Goal: Task Accomplishment & Management: Complete application form

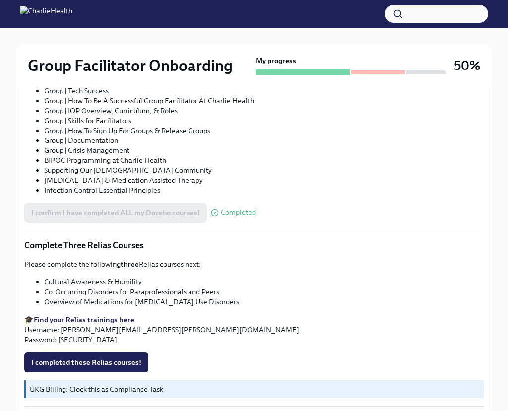
scroll to position [807, 0]
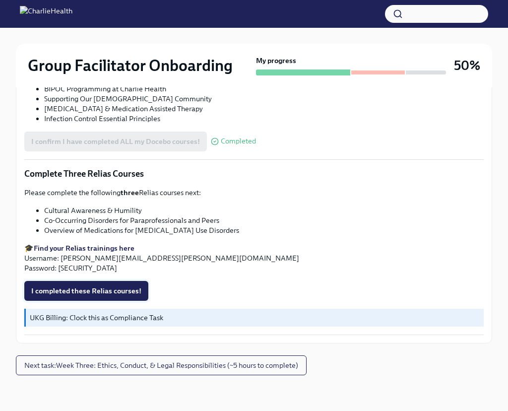
click at [103, 289] on span "I completed these Relias courses!" at bounding box center [86, 291] width 110 height 10
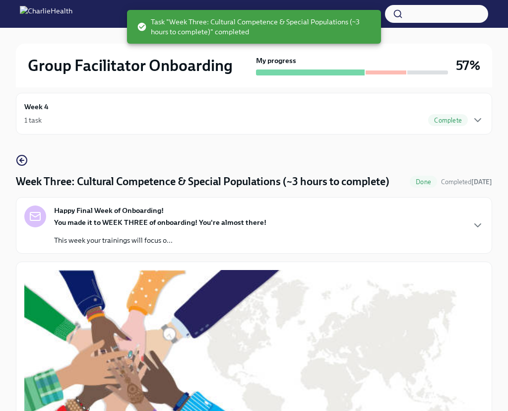
scroll to position [0, 0]
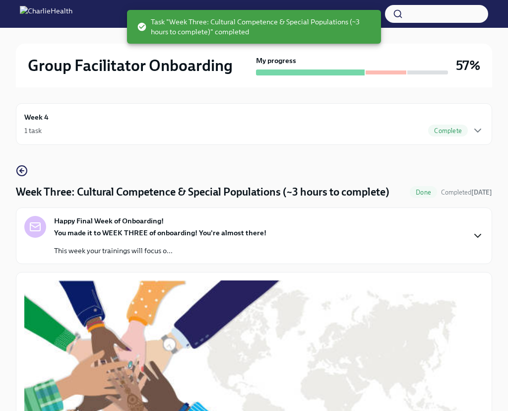
click at [476, 235] on icon "button" at bounding box center [478, 235] width 6 height 3
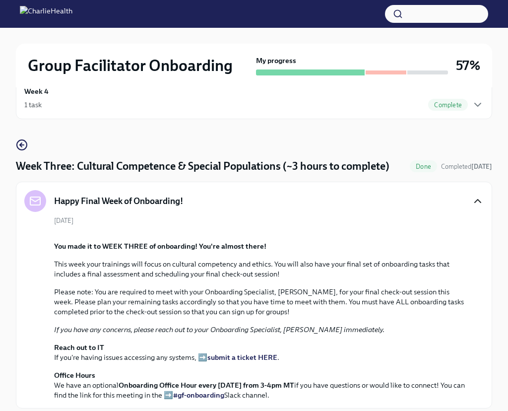
scroll to position [26, 0]
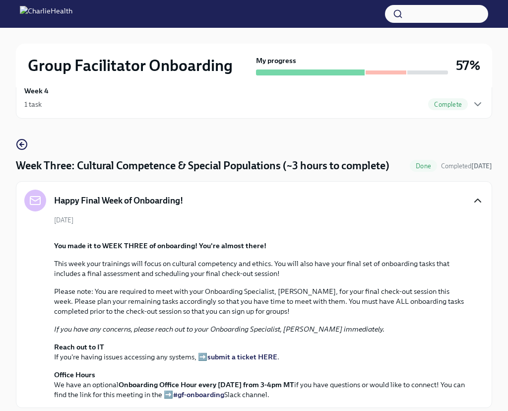
click at [475, 203] on icon "button" at bounding box center [478, 201] width 12 height 12
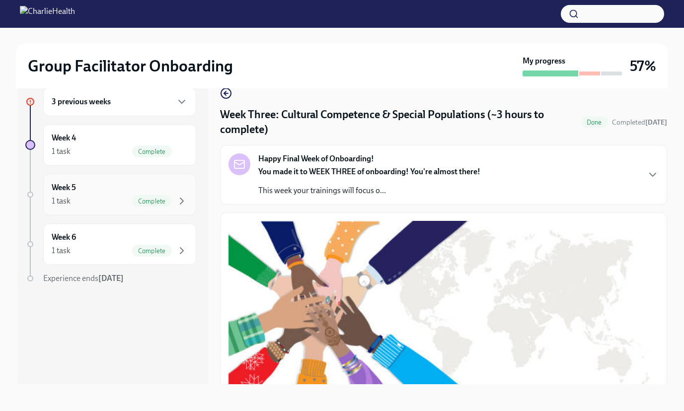
scroll to position [0, 0]
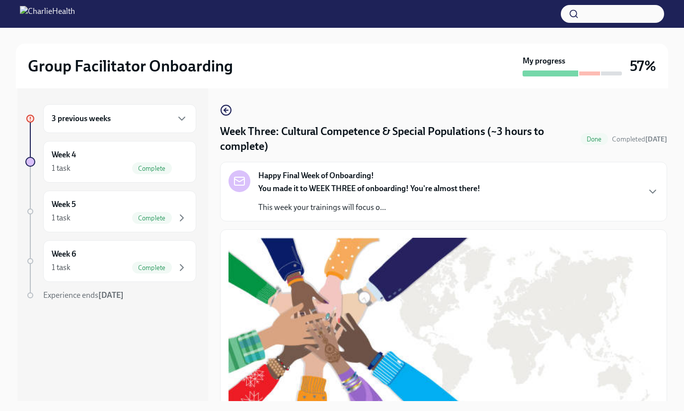
click at [143, 117] on div "3 previous weeks" at bounding box center [120, 119] width 136 height 12
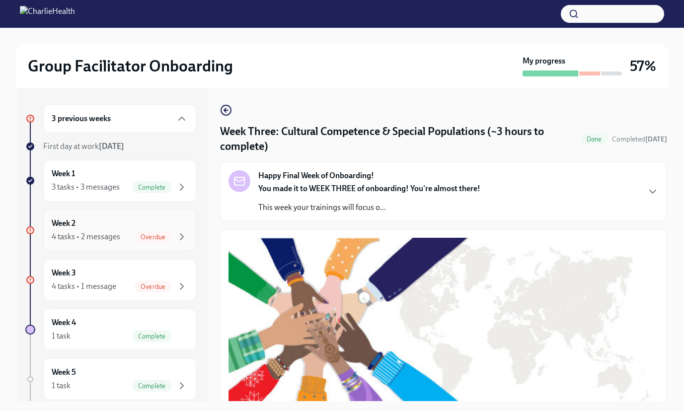
click at [112, 234] on div "4 tasks • 2 messages" at bounding box center [86, 236] width 69 height 11
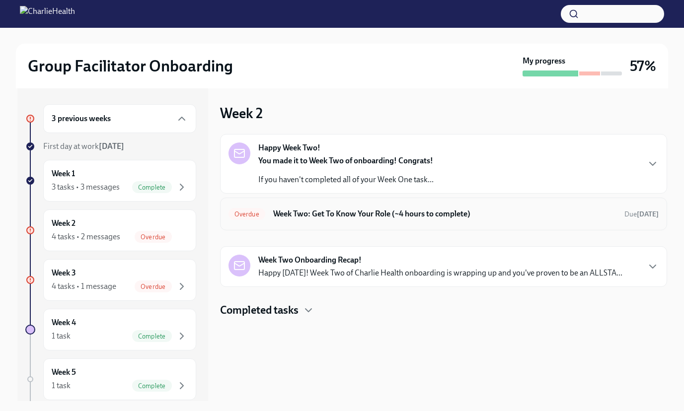
click at [353, 209] on h6 "Week Two: Get To Know Your Role (~4 hours to complete)" at bounding box center [444, 214] width 343 height 11
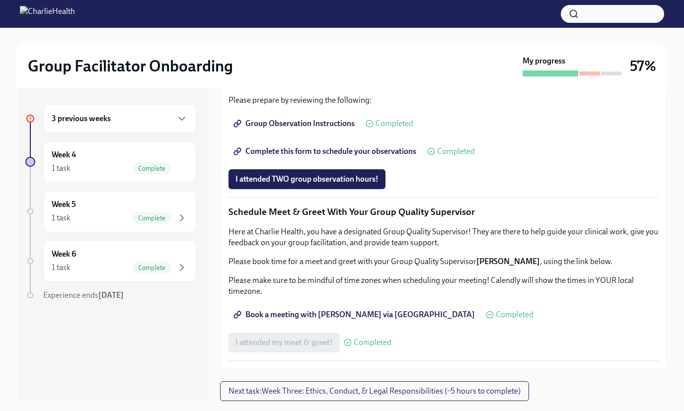
scroll to position [909, 0]
click at [329, 186] on button "I attended TWO group observation hours!" at bounding box center [306, 179] width 157 height 20
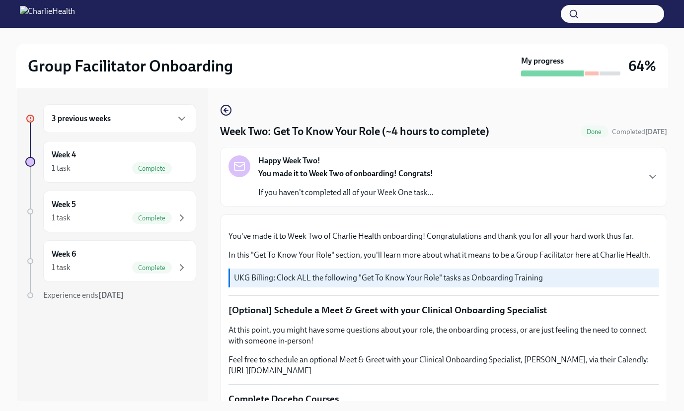
click at [143, 113] on div "3 previous weeks" at bounding box center [120, 119] width 136 height 12
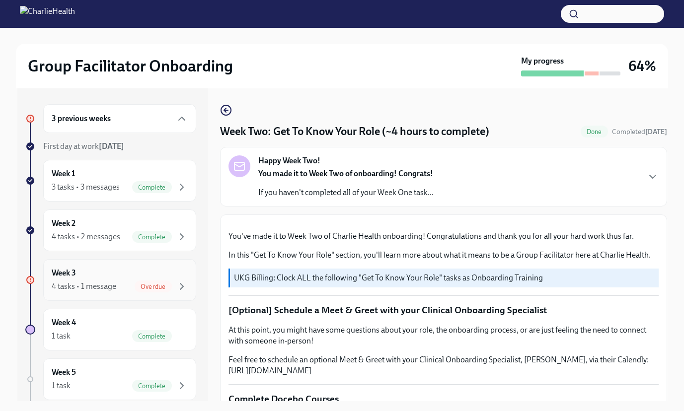
click at [106, 282] on div "4 tasks • 1 message" at bounding box center [84, 286] width 65 height 11
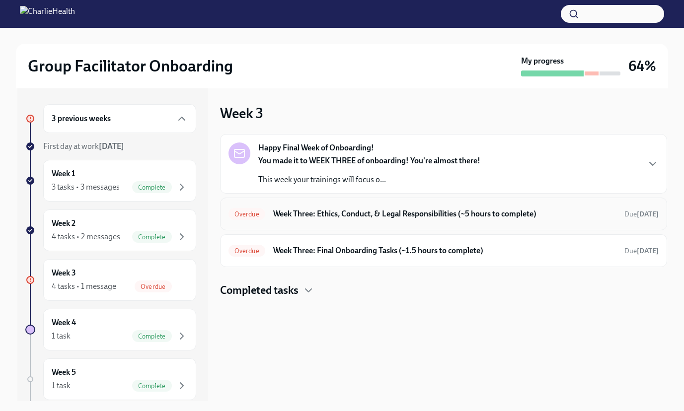
click at [352, 215] on h6 "Week Three: Ethics, Conduct, & Legal Responsibilities (~5 hours to complete)" at bounding box center [444, 214] width 343 height 11
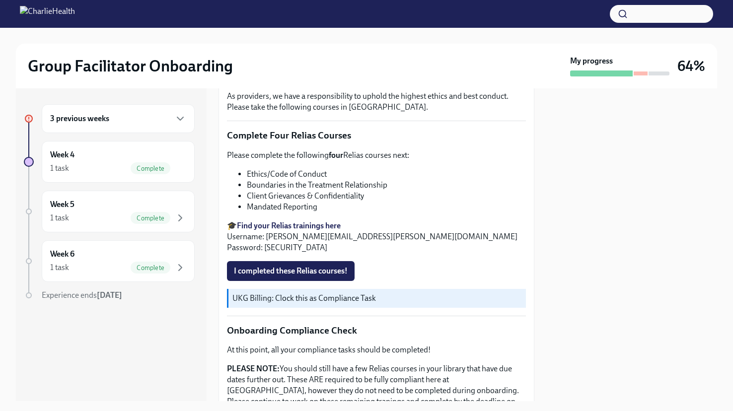
scroll to position [365, 0]
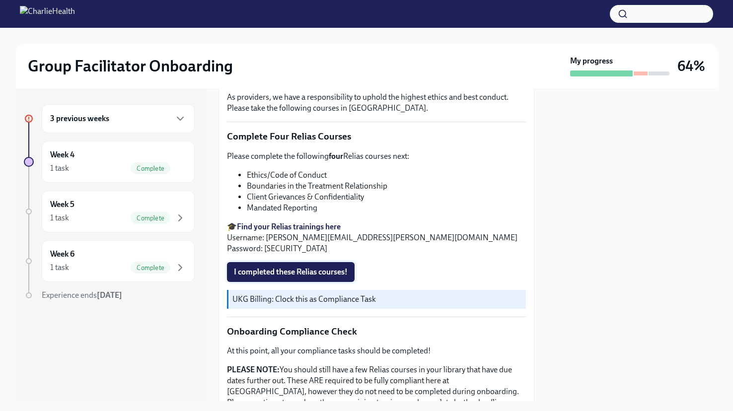
click at [321, 267] on span "I completed these Relias courses!" at bounding box center [291, 272] width 114 height 10
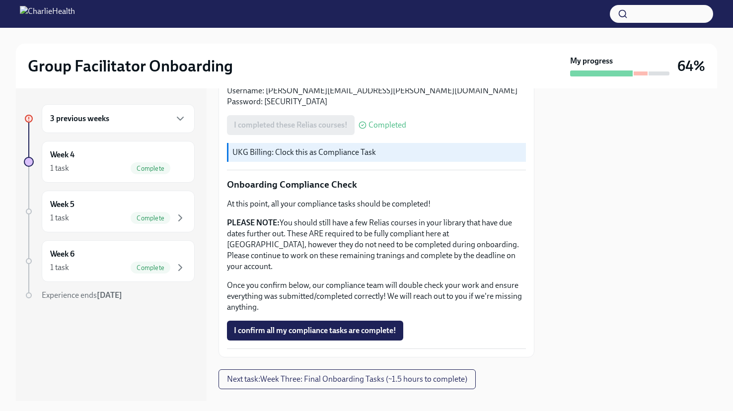
scroll to position [516, 0]
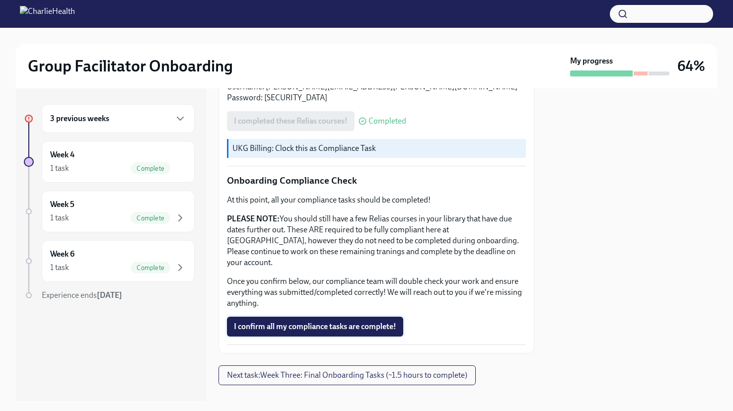
click at [318, 322] on span "I confirm all my compliance tasks are complete!" at bounding box center [315, 327] width 162 height 10
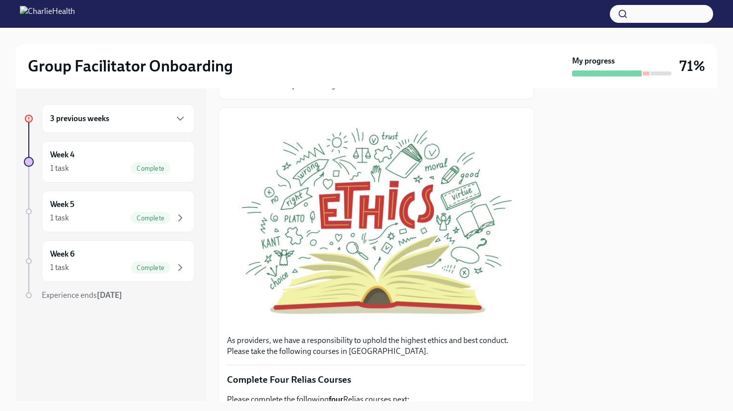
scroll to position [143, 0]
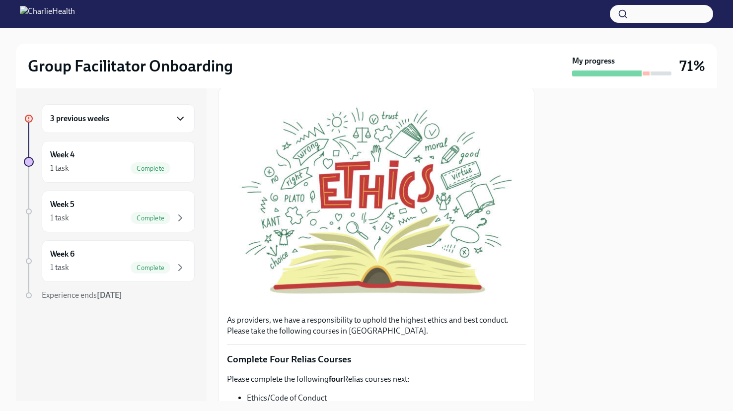
click at [176, 113] on icon "button" at bounding box center [180, 119] width 12 height 12
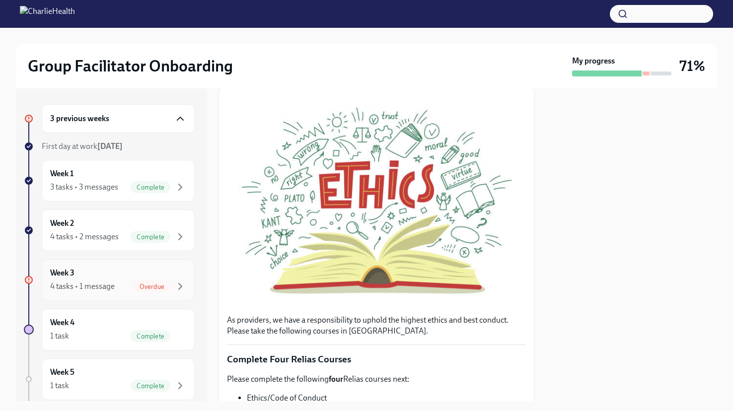
click at [104, 281] on div "4 tasks • 1 message" at bounding box center [82, 286] width 65 height 11
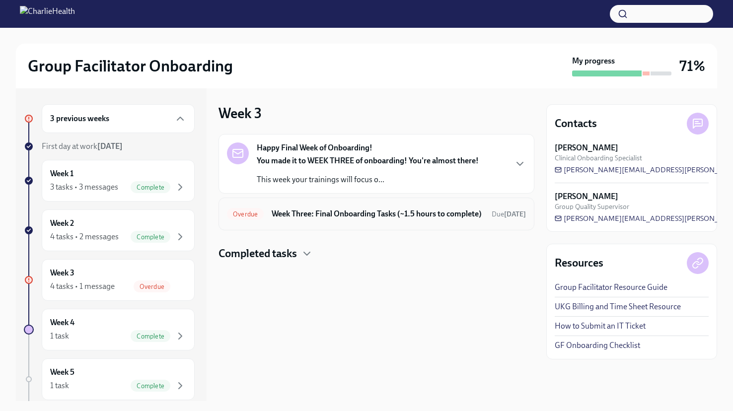
click at [321, 217] on h6 "Week Three: Final Onboarding Tasks (~1.5 hours to complete)" at bounding box center [378, 214] width 212 height 11
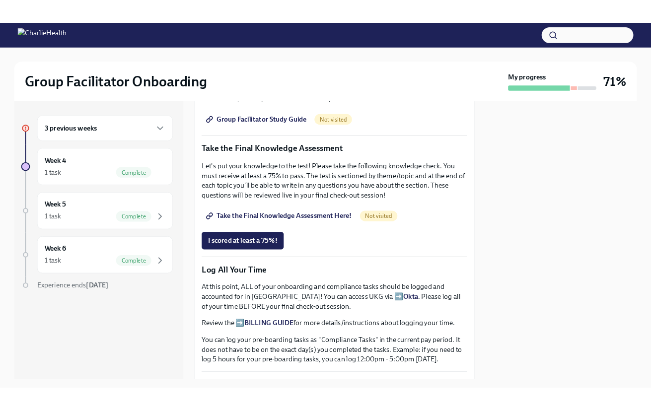
scroll to position [497, 0]
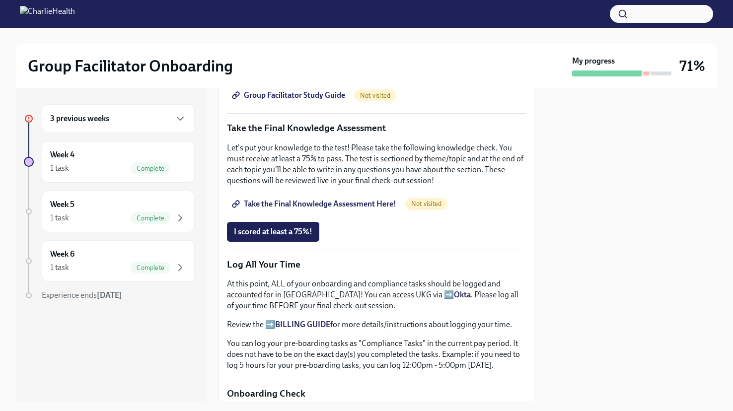
click at [333, 199] on span "Take the Final Knowledge Assessment Here!" at bounding box center [315, 204] width 162 height 10
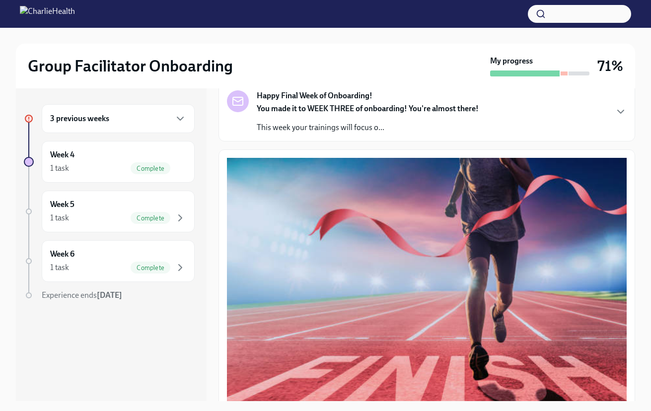
scroll to position [68, 0]
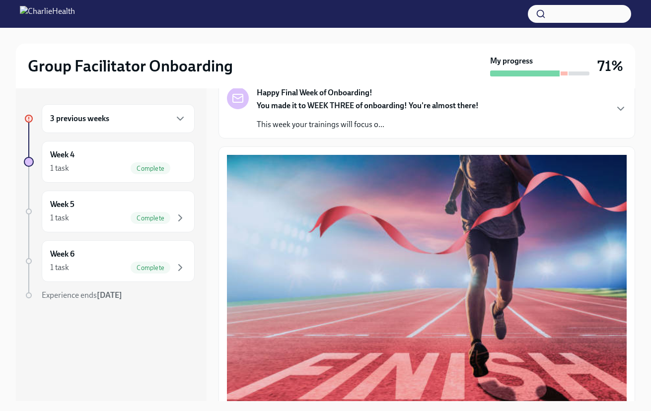
click at [328, 118] on div "You made it to WEEK THREE of onboarding! You're almost there! This week your tr…" at bounding box center [368, 115] width 222 height 30
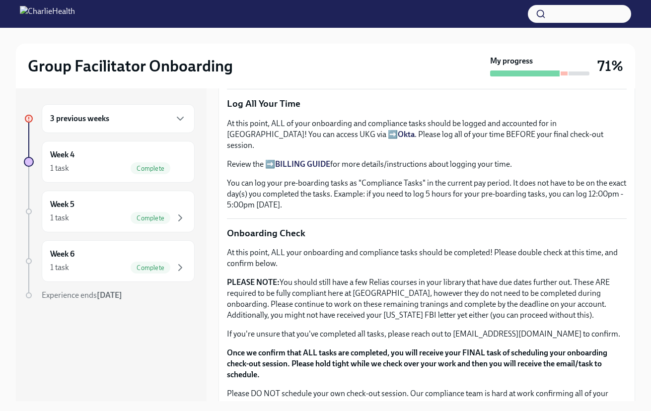
scroll to position [890, 0]
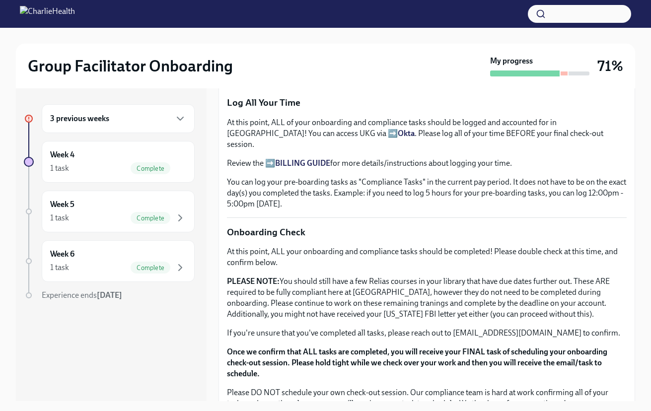
click at [287, 75] on span "I scored at least a 75%!" at bounding box center [273, 70] width 78 height 10
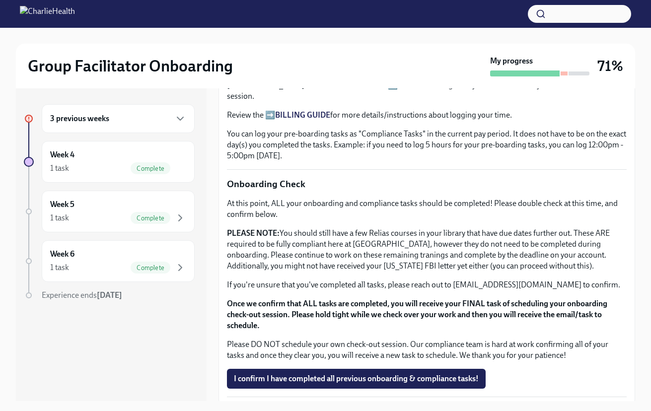
scroll to position [18, 0]
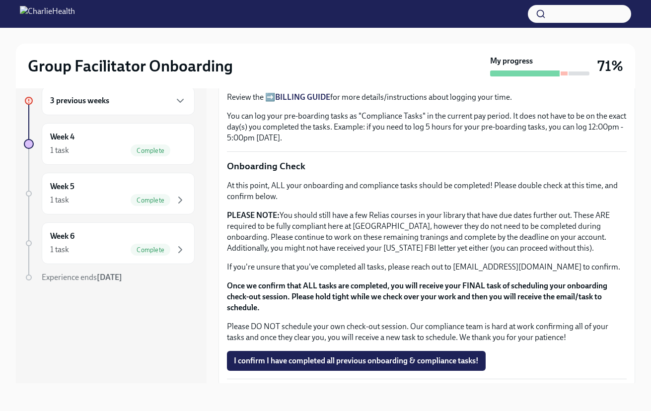
click at [128, 104] on div "3 previous weeks" at bounding box center [118, 101] width 136 height 12
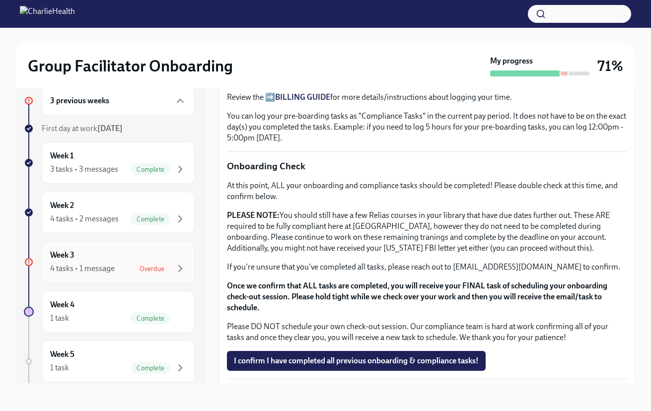
click at [111, 250] on div "Week 3 4 tasks • 1 message Overdue" at bounding box center [118, 262] width 136 height 25
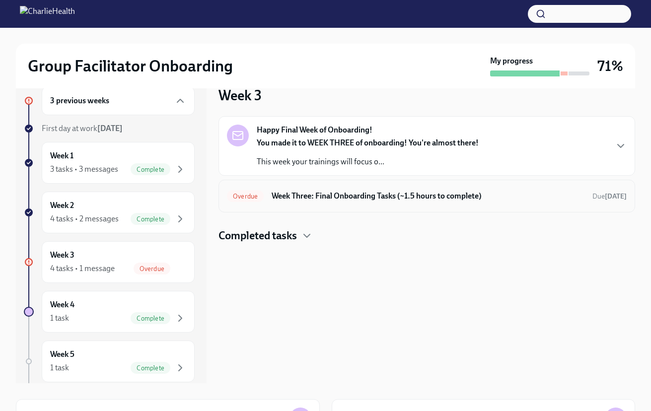
click at [262, 197] on span "Overdue" at bounding box center [245, 196] width 37 height 7
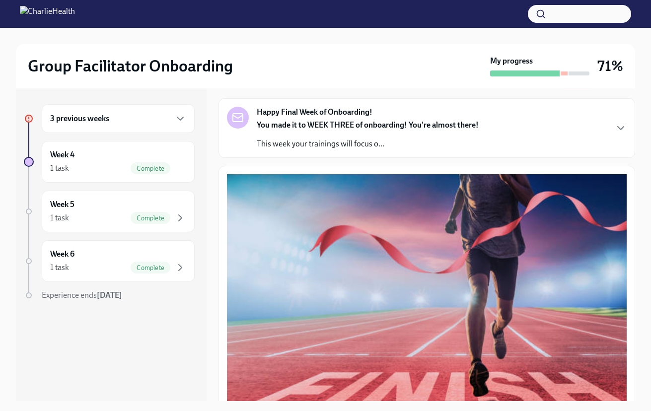
click at [141, 128] on div "3 previous weeks" at bounding box center [118, 118] width 153 height 29
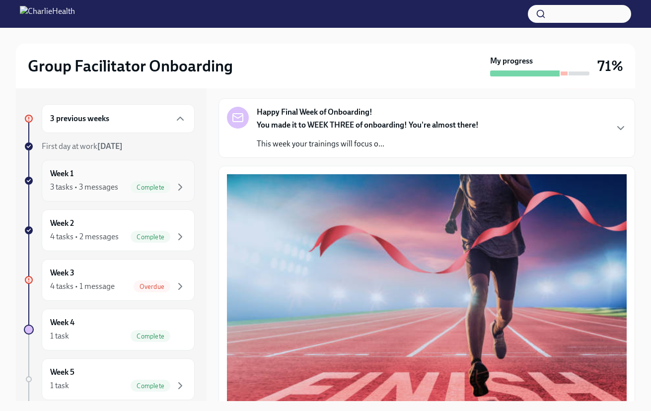
click at [103, 175] on div "Week 1 3 tasks • 3 messages Complete" at bounding box center [118, 180] width 136 height 25
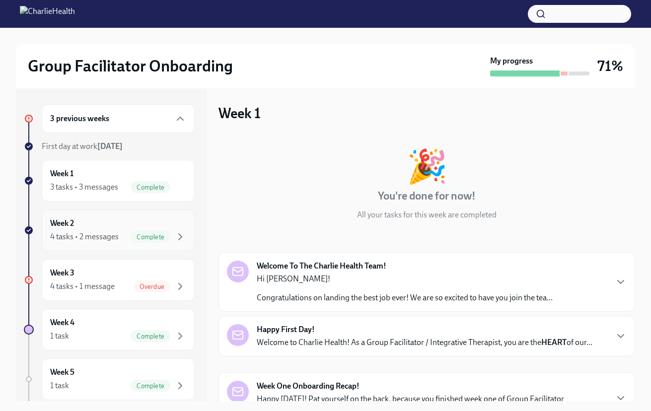
click at [98, 231] on div "4 tasks • 2 messages" at bounding box center [84, 236] width 69 height 11
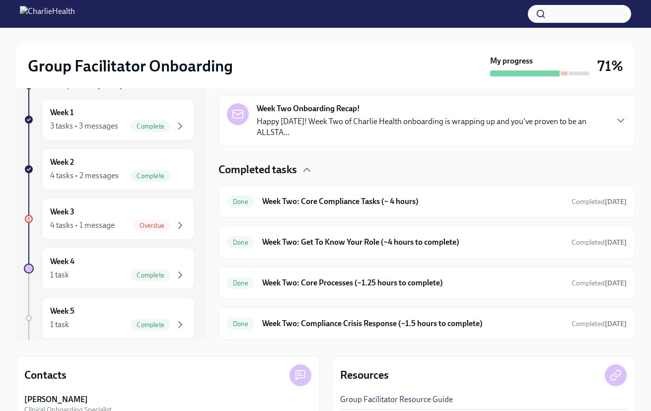
scroll to position [67, 0]
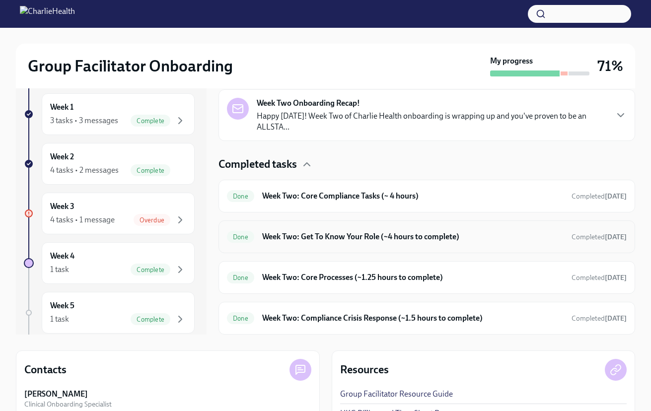
click at [312, 224] on div "Done Week Two: Get To Know Your Role (~4 hours to complete) Completed [DATE]" at bounding box center [426, 236] width 417 height 33
click at [312, 239] on h6 "Week Two: Get To Know Your Role (~4 hours to complete)" at bounding box center [412, 236] width 301 height 11
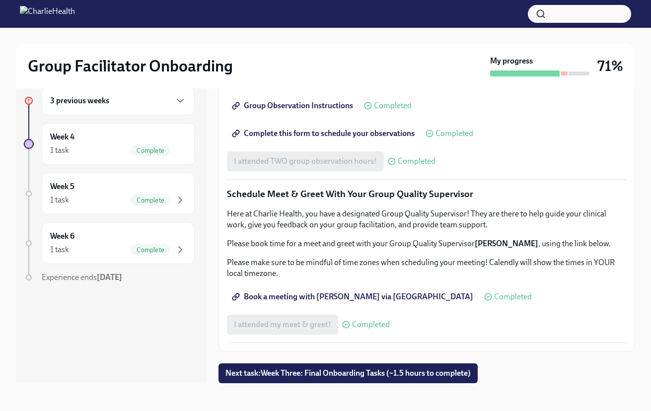
scroll to position [811, 0]
click at [331, 139] on span "Complete this form to schedule your observations" at bounding box center [324, 134] width 181 height 10
click at [129, 101] on div "3 previous weeks" at bounding box center [118, 101] width 136 height 12
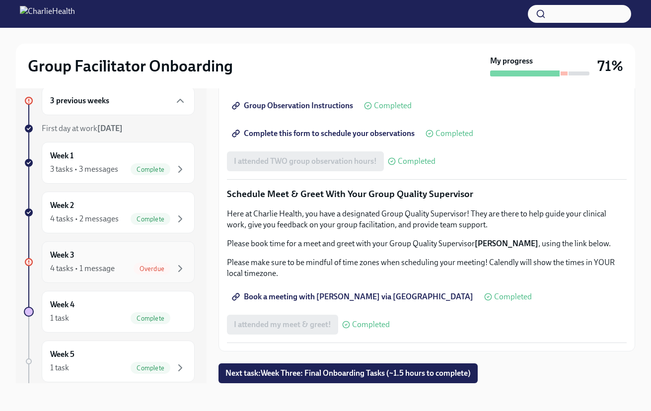
click at [99, 263] on div "4 tasks • 1 message" at bounding box center [82, 268] width 65 height 11
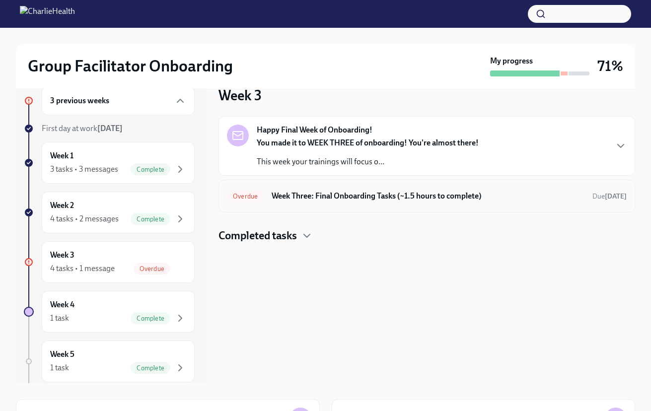
click at [315, 200] on h6 "Week Three: Final Onboarding Tasks (~1.5 hours to complete)" at bounding box center [428, 196] width 313 height 11
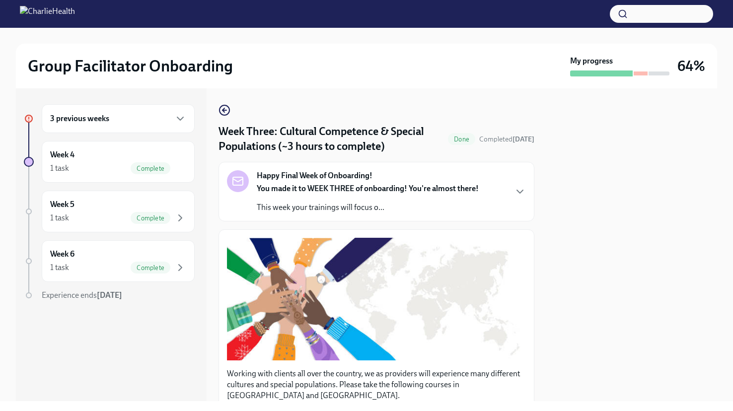
click at [110, 115] on div "3 previous weeks" at bounding box center [118, 119] width 136 height 12
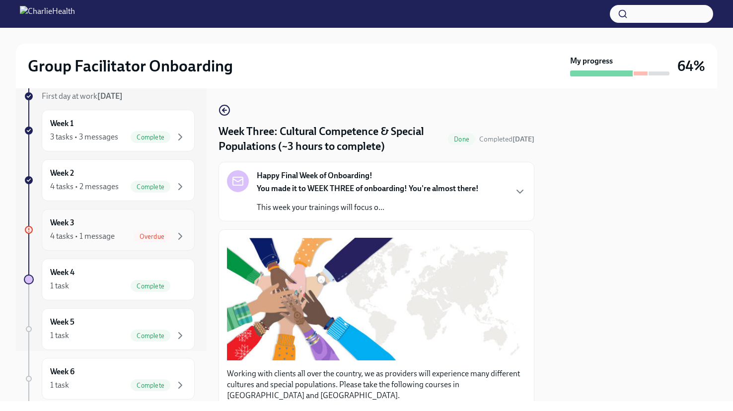
scroll to position [43, 0]
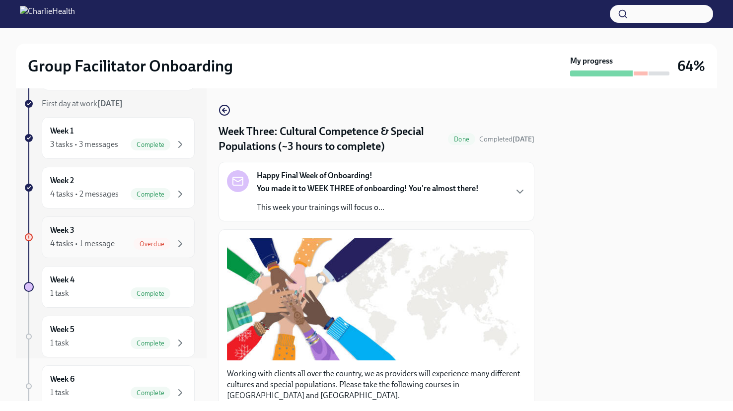
click at [98, 234] on div "Week 3 4 tasks • 1 message Overdue" at bounding box center [118, 237] width 136 height 25
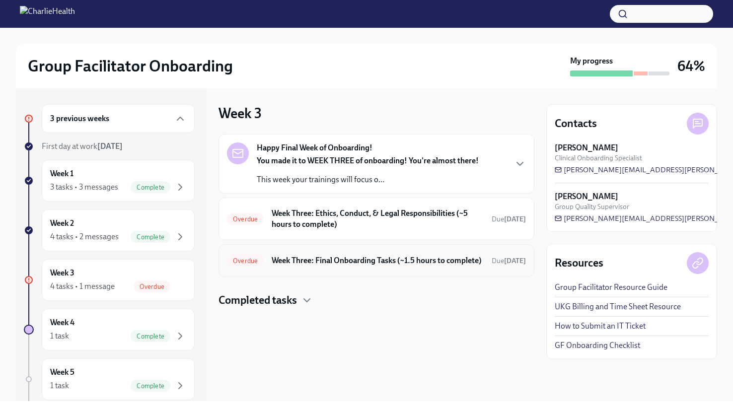
click at [395, 266] on h6 "Week Three: Final Onboarding Tasks (~1.5 hours to complete)" at bounding box center [378, 260] width 212 height 11
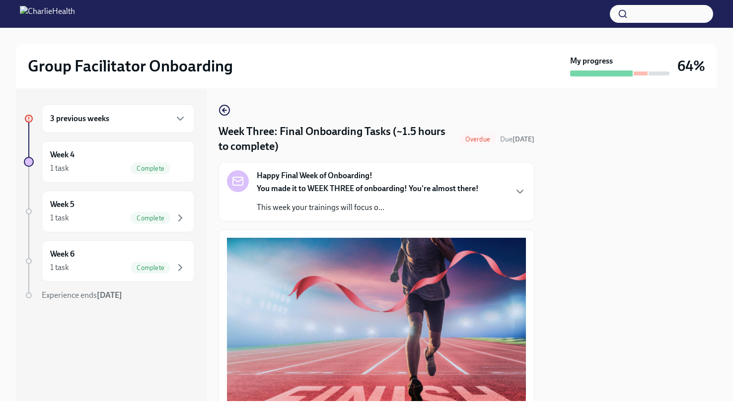
click at [144, 119] on div "3 previous weeks" at bounding box center [118, 119] width 136 height 12
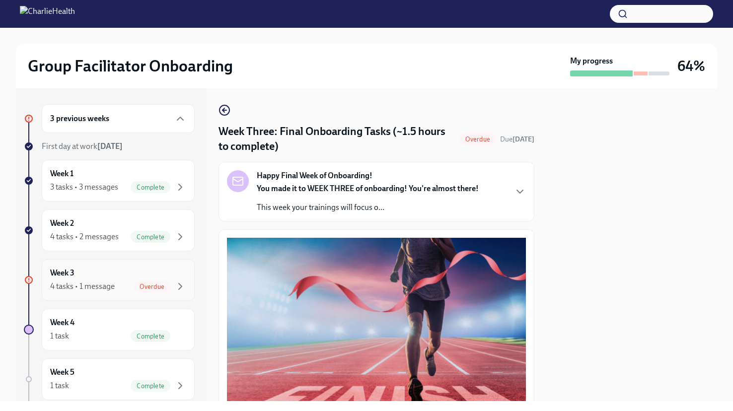
click at [108, 271] on div "Week 3 4 tasks • 1 message Overdue" at bounding box center [118, 280] width 136 height 25
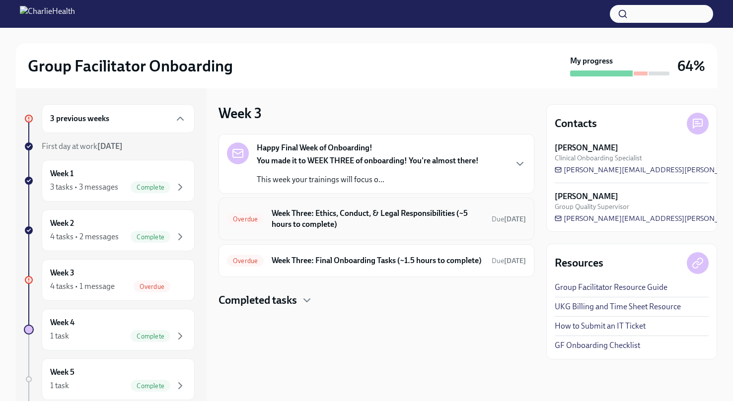
click at [318, 215] on h6 "Week Three: Ethics, Conduct, & Legal Responsibilities (~5 hours to complete)" at bounding box center [378, 219] width 212 height 22
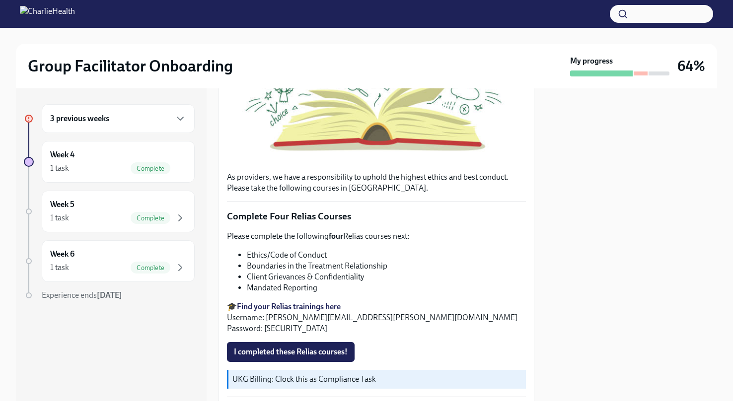
scroll to position [281, 0]
